Goal: Find specific page/section: Find specific page/section

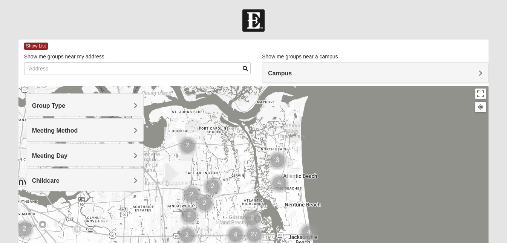
click at [292, 70] on span "Campus" at bounding box center [280, 73] width 24 height 6
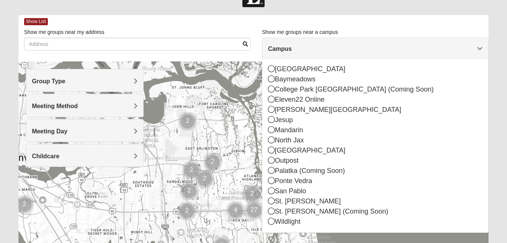
scroll to position [25, 0]
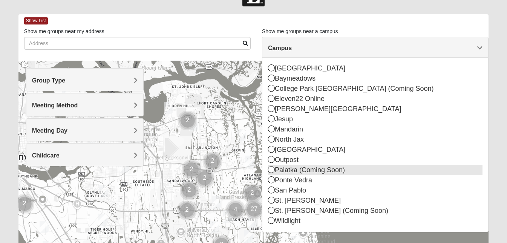
click at [273, 170] on icon at bounding box center [271, 169] width 7 height 7
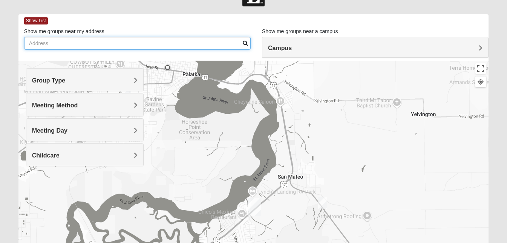
click at [163, 42] on input "Show me groups near my address" at bounding box center [137, 43] width 227 height 13
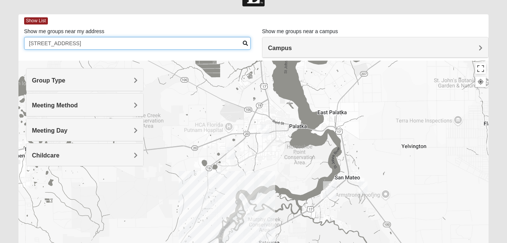
type input "[STREET_ADDRESS]"
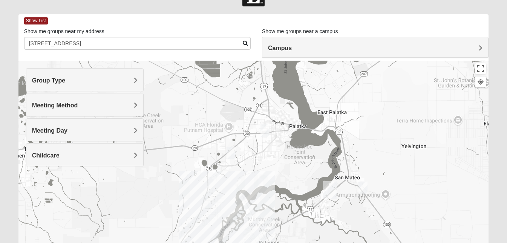
click at [66, 77] on span "Group Type" at bounding box center [49, 80] width 34 height 6
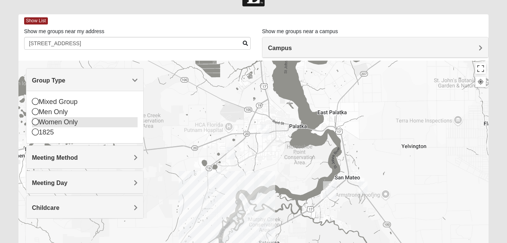
click at [34, 122] on icon at bounding box center [35, 121] width 7 height 7
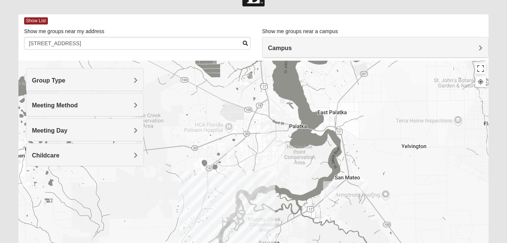
click at [78, 106] on span "Meeting Method" at bounding box center [55, 105] width 46 height 6
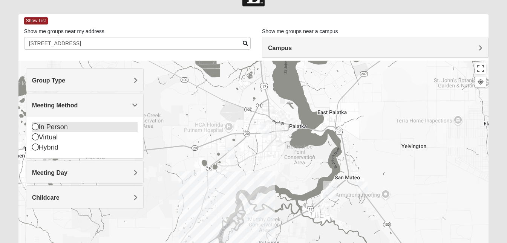
click at [35, 127] on icon at bounding box center [35, 126] width 7 height 7
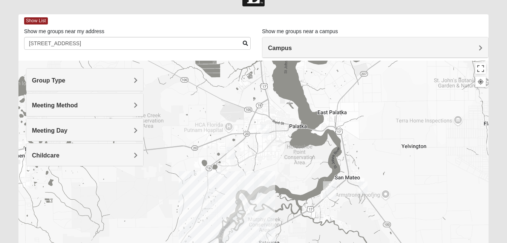
click at [68, 131] on span "Meeting Day" at bounding box center [49, 131] width 35 height 6
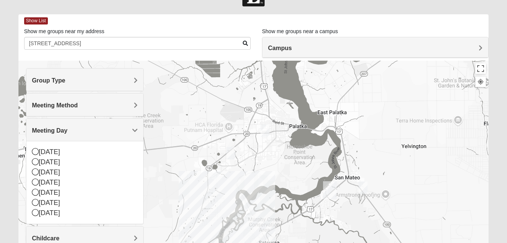
click at [167, 129] on div at bounding box center [253, 212] width 471 height 302
click at [163, 151] on div at bounding box center [253, 212] width 471 height 302
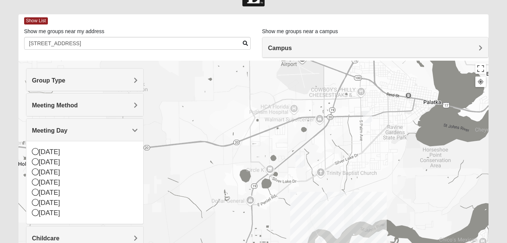
click at [157, 175] on div at bounding box center [253, 212] width 471 height 302
click at [35, 169] on icon at bounding box center [35, 172] width 7 height 7
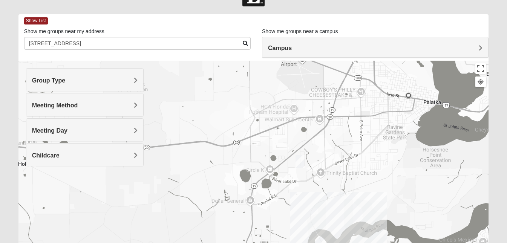
click at [60, 158] on span "Childcare" at bounding box center [46, 155] width 28 height 6
click at [34, 186] on icon at bounding box center [35, 186] width 7 height 7
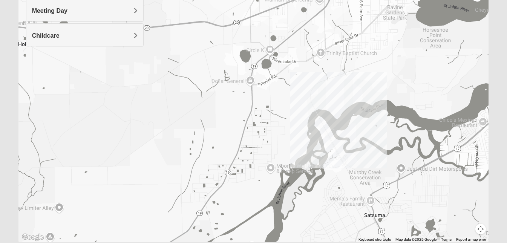
scroll to position [156, 0]
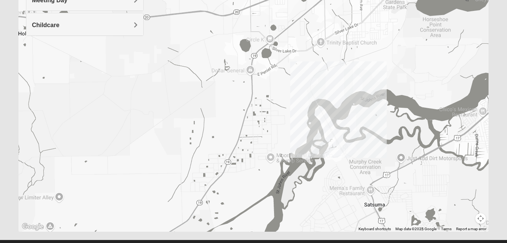
click at [342, 133] on div at bounding box center [253, 81] width 471 height 302
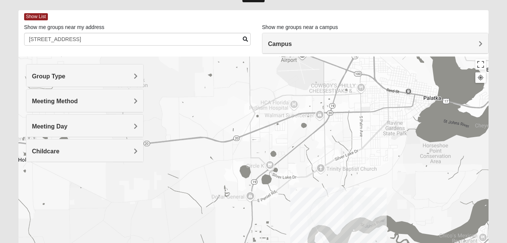
scroll to position [0, 0]
